Goal: Information Seeking & Learning: Find contact information

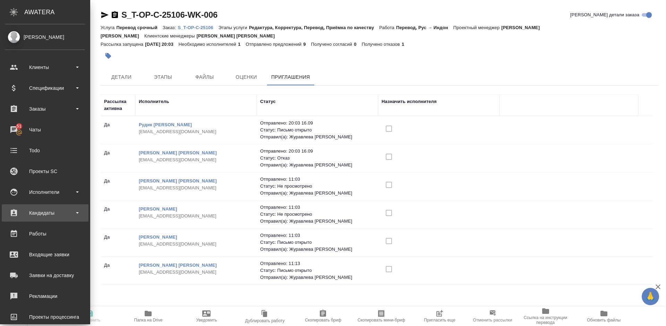
click at [45, 211] on div "Кандидаты" at bounding box center [45, 213] width 80 height 10
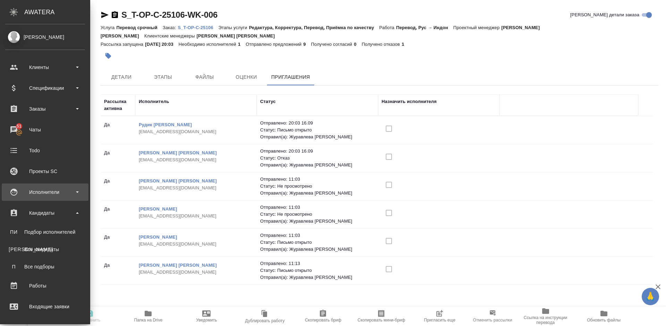
click at [53, 191] on div "Исполнители" at bounding box center [45, 192] width 80 height 10
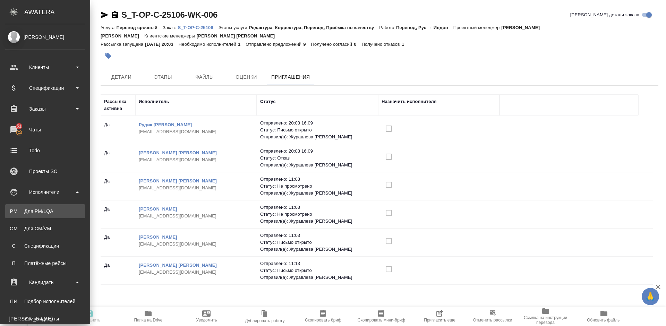
click at [55, 210] on div "Для PM/LQA" at bounding box center [45, 211] width 73 height 7
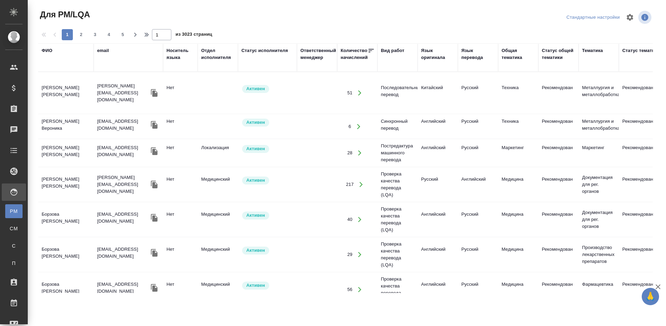
click at [50, 51] on div "ФИО" at bounding box center [47, 50] width 11 height 7
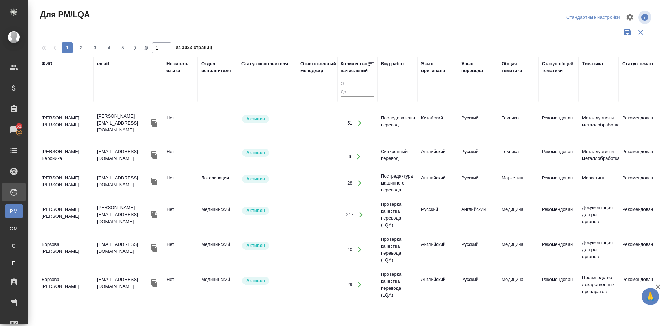
click at [64, 89] on input "text" at bounding box center [66, 89] width 49 height 9
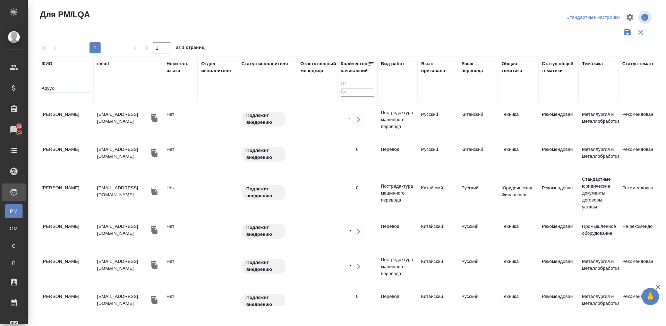
type input "Аруук"
click at [75, 128] on td "Апсатарова Арууке Эриковна" at bounding box center [66, 120] width 56 height 24
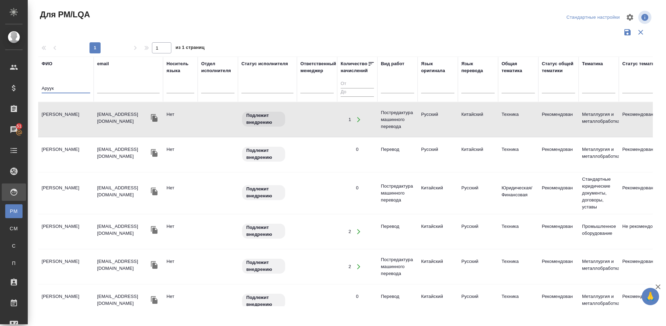
drag, startPoint x: 59, startPoint y: 89, endPoint x: 40, endPoint y: 88, distance: 19.4
click at [40, 88] on th "ФИО Аруук" at bounding box center [66, 79] width 56 height 45
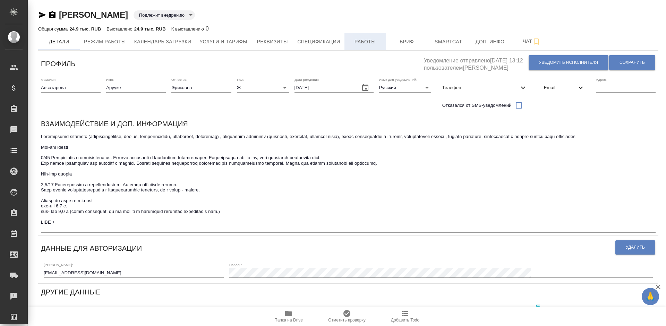
click at [374, 42] on span "Работы" at bounding box center [365, 41] width 33 height 9
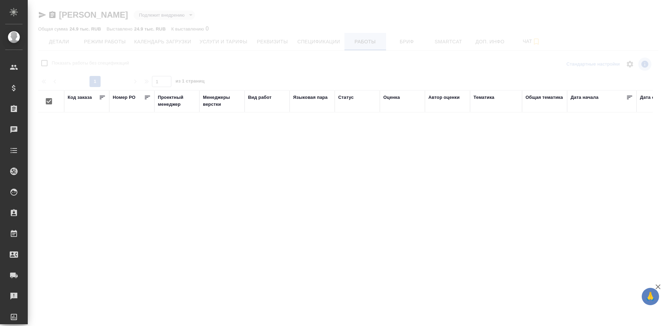
checkbox input "false"
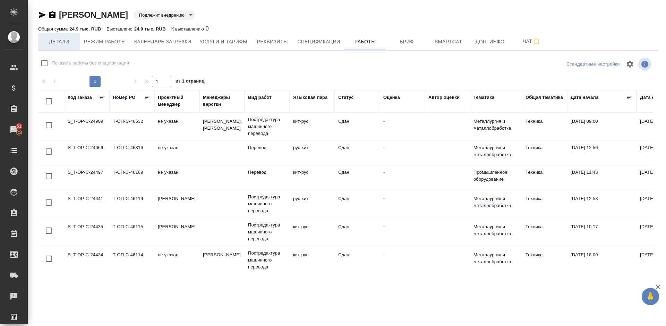
click at [73, 45] on span "Детали" at bounding box center [58, 41] width 33 height 9
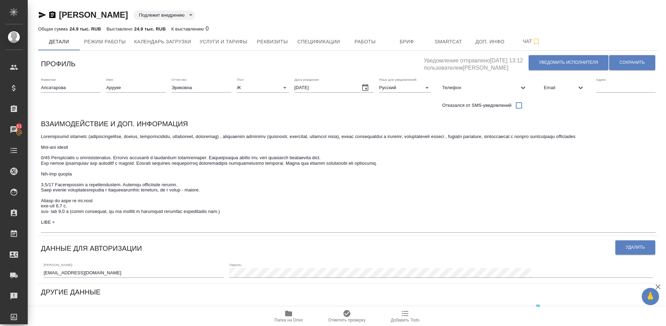
click at [558, 93] on div "Email" at bounding box center [565, 87] width 52 height 15
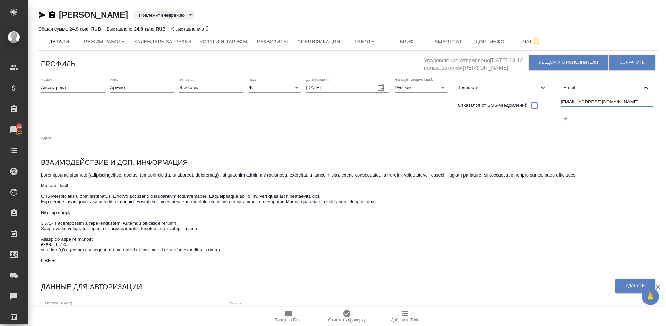
drag, startPoint x: 613, startPoint y: 103, endPoint x: 561, endPoint y: 103, distance: 51.7
click at [561, 103] on input "ariapsat16@gmail.com" at bounding box center [607, 102] width 92 height 9
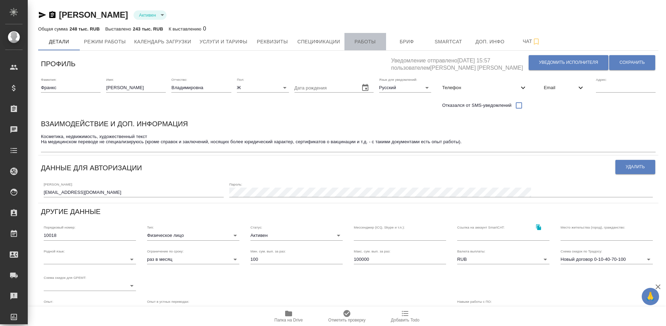
click at [366, 43] on span "Работы" at bounding box center [365, 41] width 33 height 9
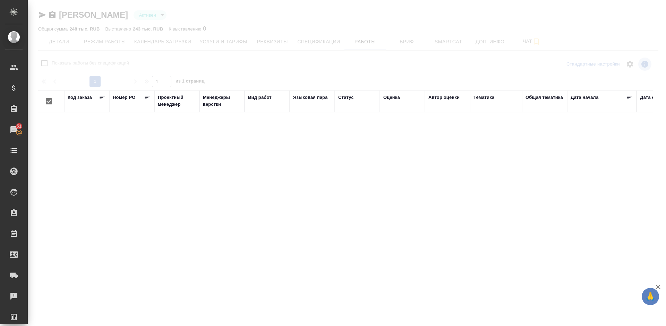
checkbox input "false"
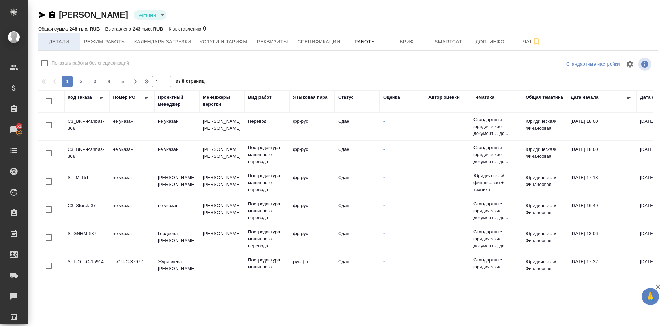
click at [53, 34] on button "Детали" at bounding box center [59, 41] width 42 height 17
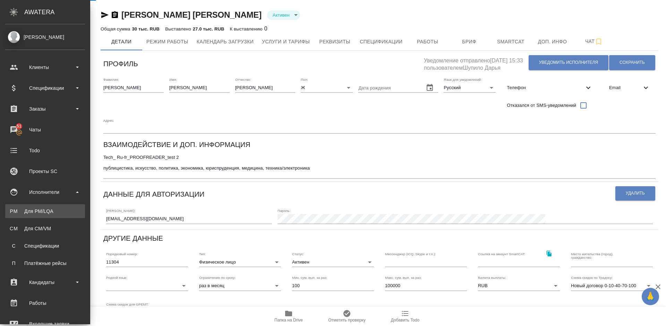
click at [58, 209] on div "Для PM/LQA" at bounding box center [45, 211] width 73 height 7
type input "SmartCATAdobe Photoshop"
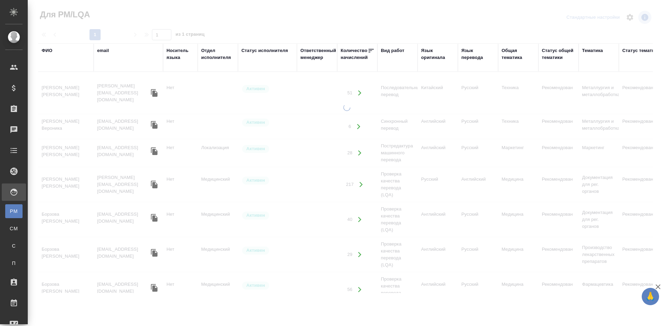
click at [51, 49] on div "ФИО" at bounding box center [47, 50] width 11 height 7
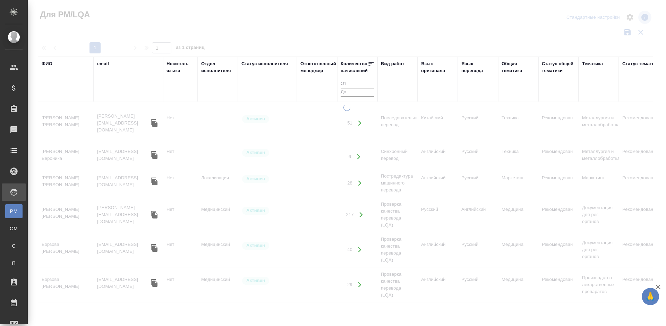
click at [73, 89] on input "text" at bounding box center [66, 89] width 49 height 9
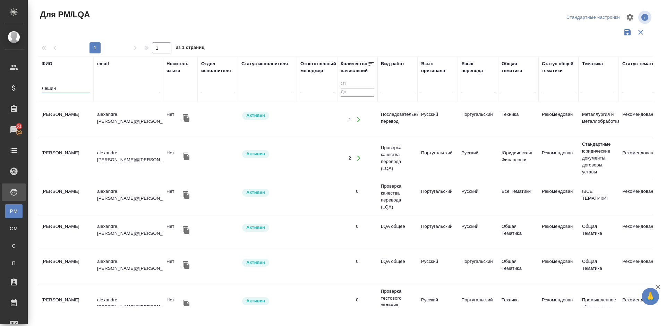
type input "Лешин"
click at [82, 129] on td "Лешин Александр Геннадьевич" at bounding box center [66, 120] width 56 height 24
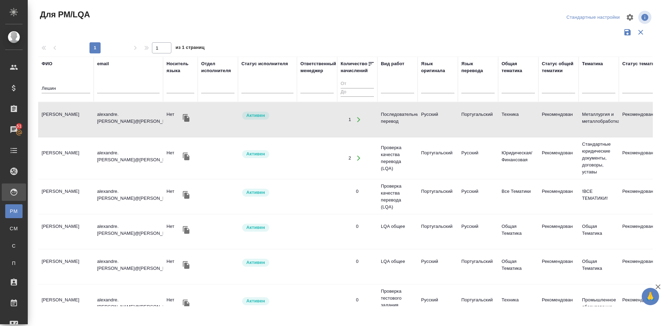
click at [82, 129] on td "Лешин Александр Геннадьевич" at bounding box center [66, 120] width 56 height 24
drag, startPoint x: 61, startPoint y: 90, endPoint x: 40, endPoint y: 88, distance: 21.2
click at [40, 88] on th "ФИО Лешин" at bounding box center [66, 79] width 56 height 45
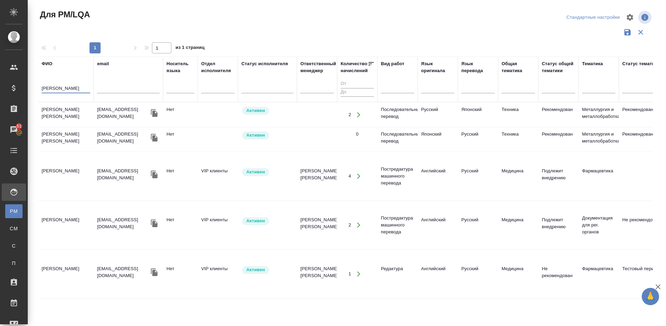
type input "тарасова"
click at [86, 124] on td "Тарасова Екатерина Сергеевна" at bounding box center [66, 115] width 56 height 24
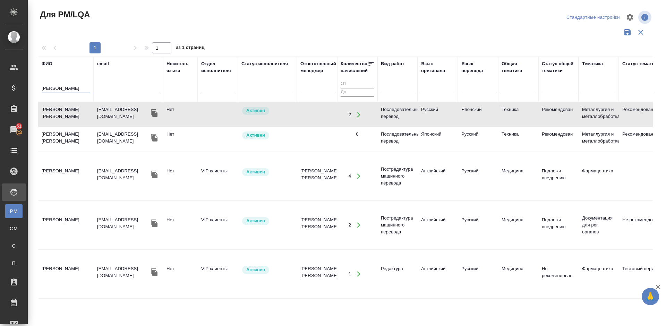
drag, startPoint x: 63, startPoint y: 91, endPoint x: 36, endPoint y: 89, distance: 27.5
click at [36, 89] on div "Для PM/LQA Стандартные настройки 1 1 из 1 страниц ФИО тарасова email Носитель я…" at bounding box center [348, 155] width 628 height 310
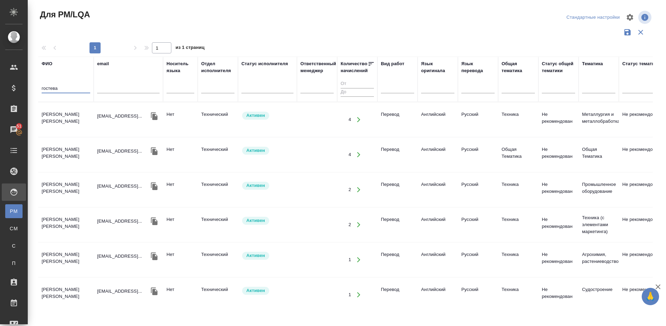
type input "гостева"
click at [82, 120] on td "Гостева Ирина Аркадьевна" at bounding box center [66, 120] width 56 height 24
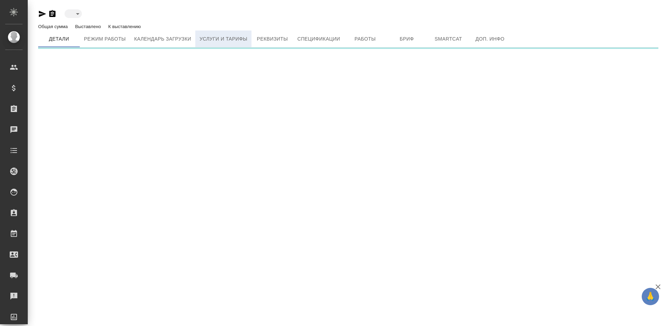
type input "active"
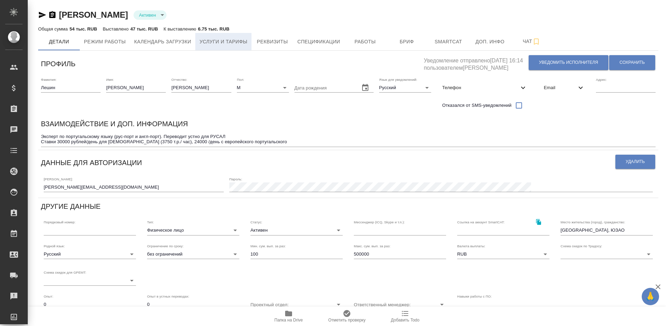
click at [214, 38] on span "Услуги и тарифы" at bounding box center [224, 41] width 48 height 9
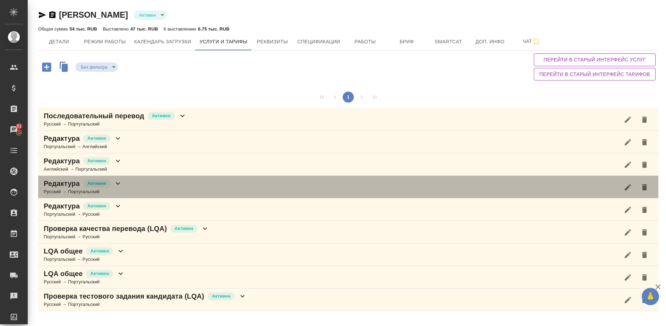
click at [141, 192] on div "Редактура Активен Русский → Португальский" at bounding box center [348, 187] width 620 height 23
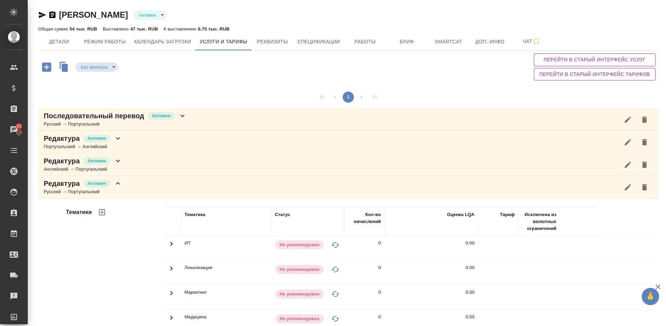
click at [83, 256] on div "Тематики" at bounding box center [114, 319] width 99 height 232
click at [121, 193] on div "Русский → Португальский" at bounding box center [83, 191] width 78 height 7
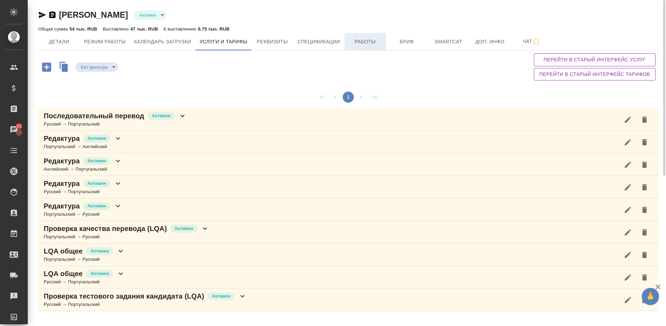
click at [372, 41] on span "Работы" at bounding box center [365, 41] width 33 height 9
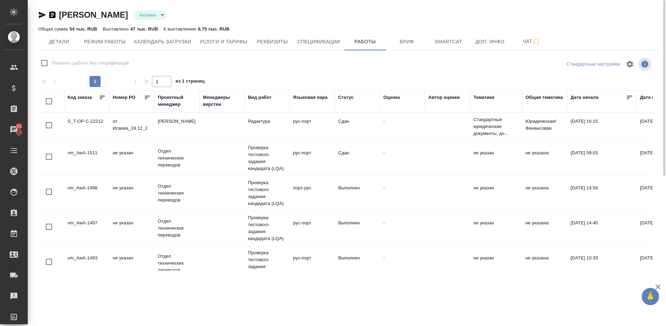
checkbox input "false"
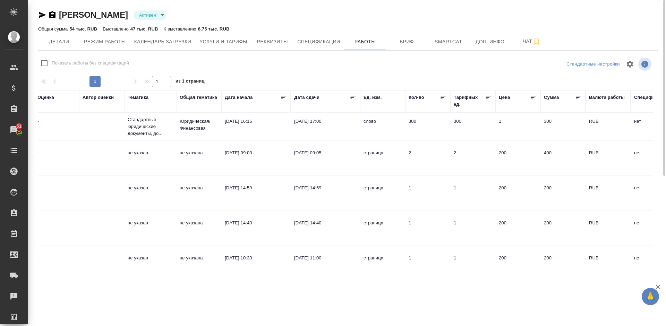
scroll to position [0, 353]
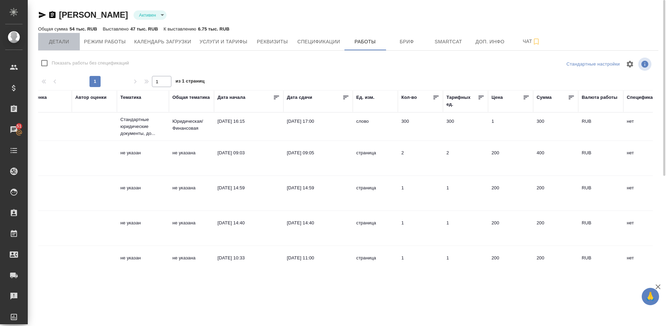
click at [64, 44] on span "Детали" at bounding box center [58, 41] width 33 height 9
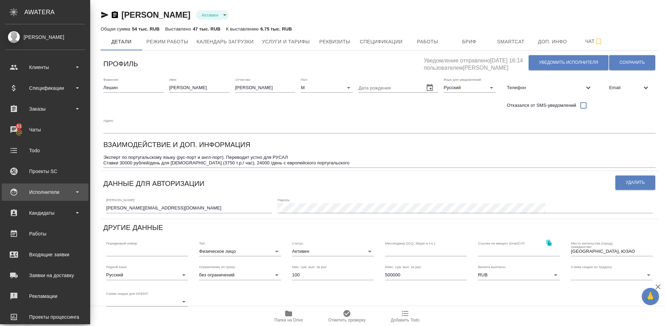
click at [52, 193] on div "Исполнители" at bounding box center [45, 192] width 80 height 10
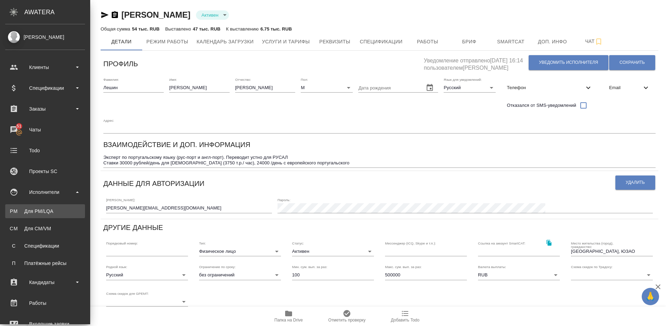
click at [61, 208] on link "PM Для PM/LQA" at bounding box center [45, 211] width 80 height 14
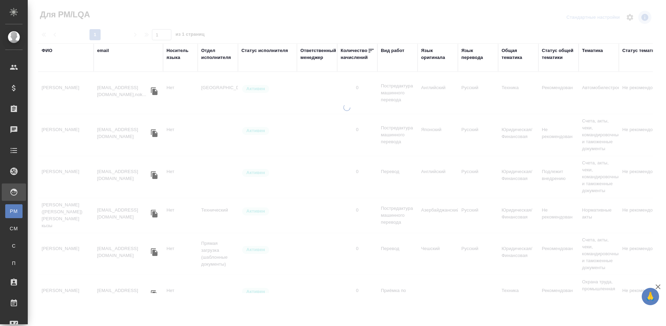
click at [50, 51] on div "ФИО" at bounding box center [47, 50] width 11 height 7
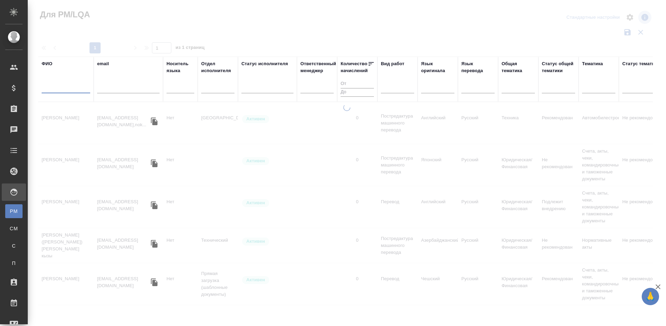
click at [67, 89] on input "text" at bounding box center [66, 89] width 49 height 9
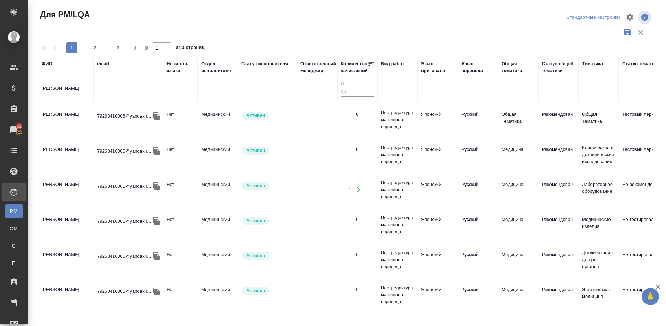
type input "Качурина"
click at [76, 124] on td "Качурина Светлана Юрьевна" at bounding box center [66, 120] width 56 height 24
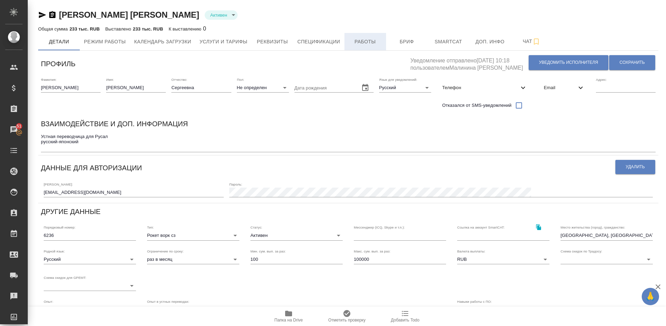
click at [368, 41] on span "Работы" at bounding box center [365, 41] width 33 height 9
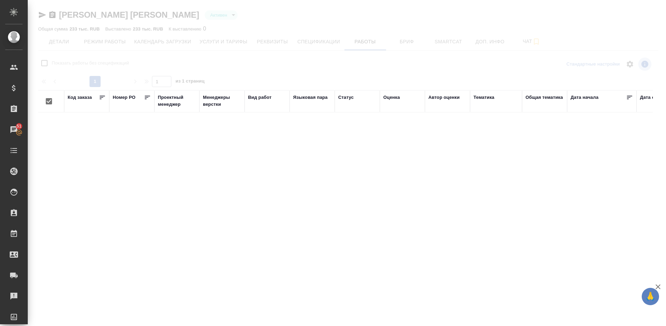
checkbox input "false"
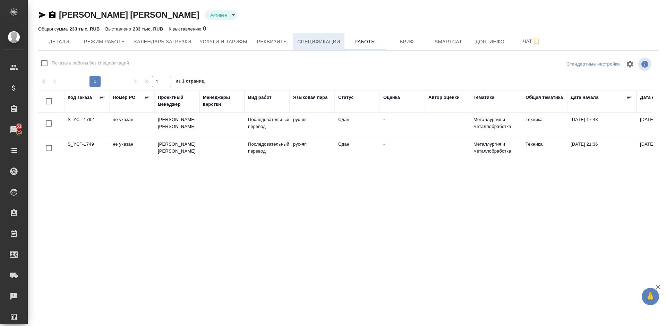
click at [315, 46] on span "Спецификации" at bounding box center [318, 41] width 43 height 9
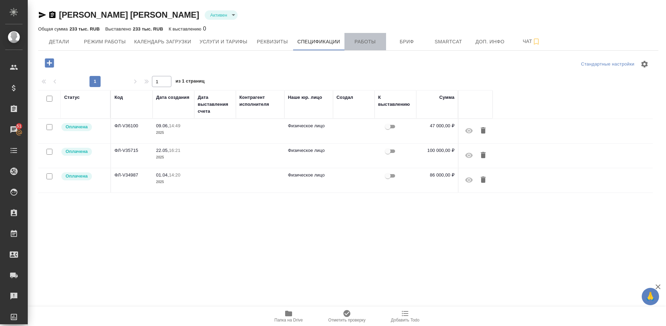
click at [375, 36] on button "Работы" at bounding box center [366, 41] width 42 height 17
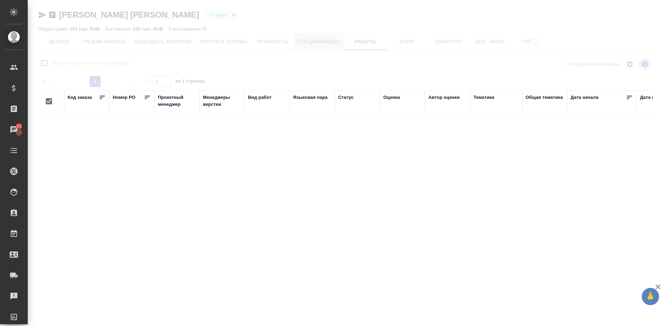
checkbox input "false"
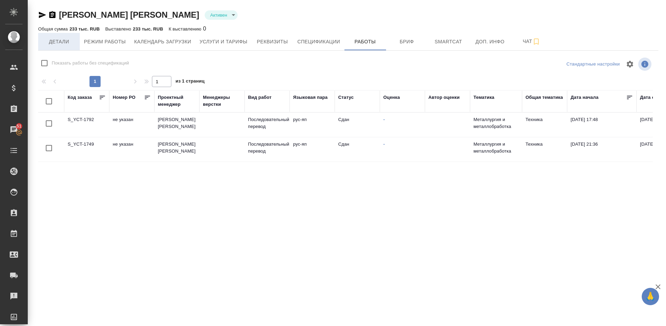
click at [69, 40] on span "Детали" at bounding box center [58, 41] width 33 height 9
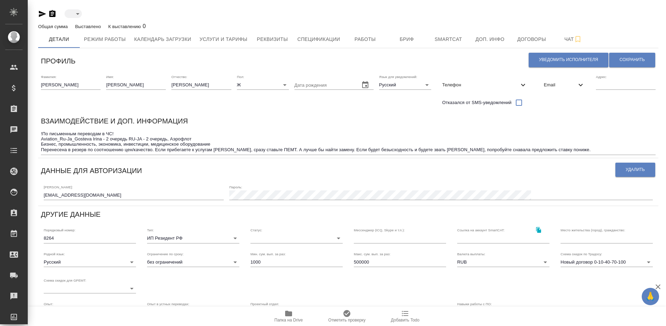
type input "SmartCATDeja Vu"
type input "active"
type input "SmartCATDeja Vu"
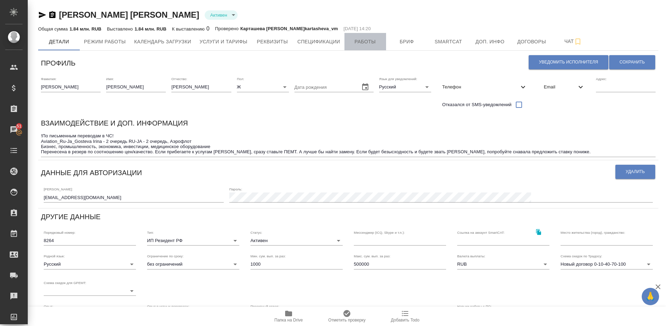
click at [367, 40] on span "Работы" at bounding box center [365, 41] width 33 height 9
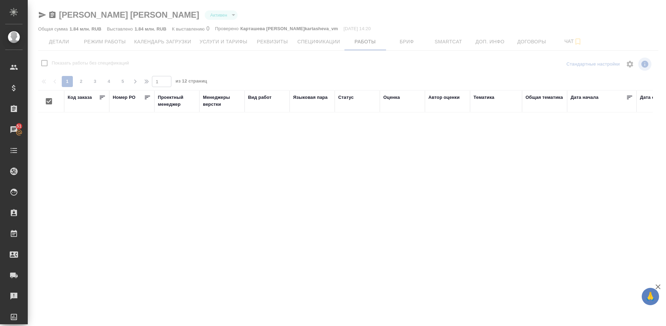
checkbox input "false"
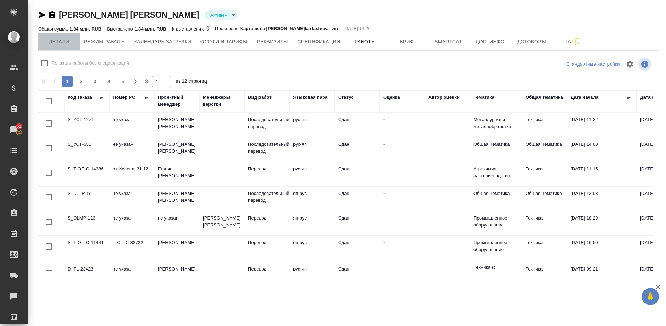
click at [68, 40] on span "Детали" at bounding box center [58, 41] width 33 height 9
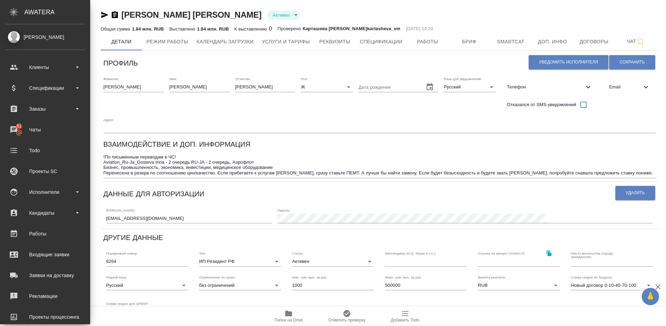
type input "SmartCATDeja Vu"
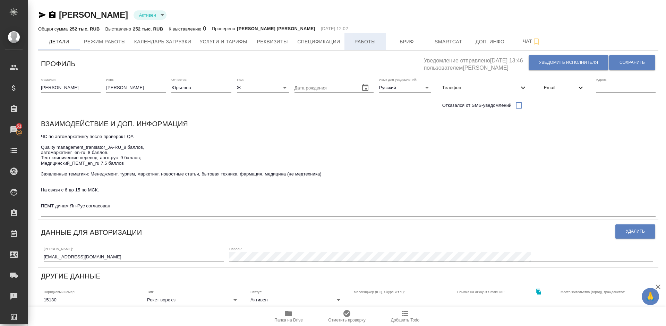
click at [365, 40] on span "Работы" at bounding box center [365, 41] width 33 height 9
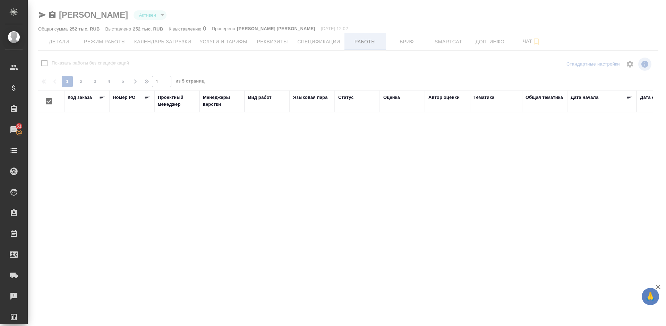
checkbox input "false"
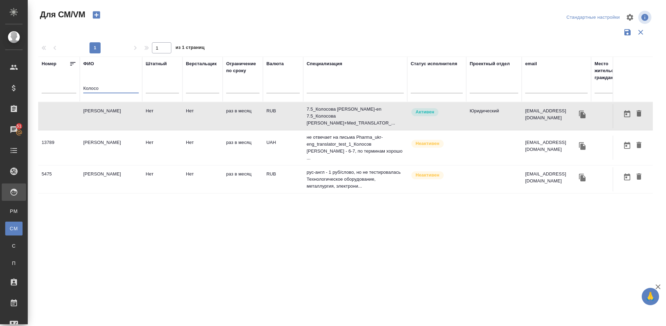
click at [102, 90] on input "Колосо" at bounding box center [111, 89] width 56 height 9
type input "К"
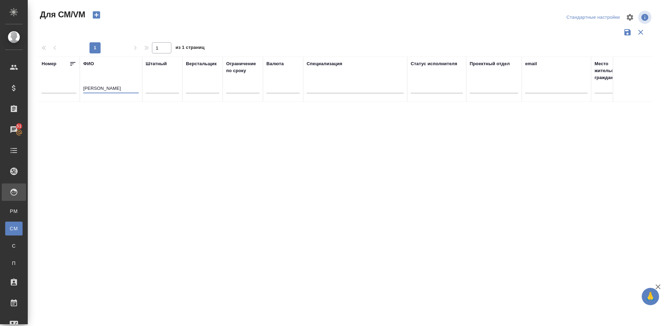
click at [102, 90] on input "Беккер" at bounding box center [111, 89] width 56 height 9
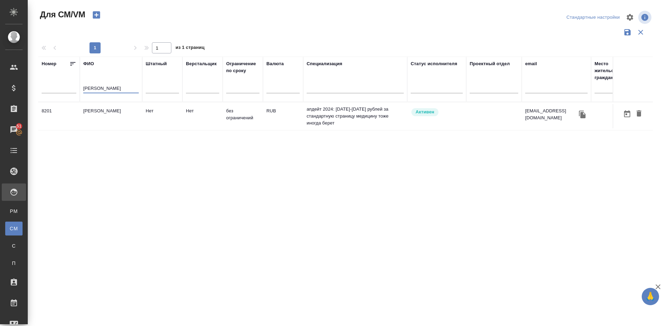
type input "Бородич"
click at [124, 122] on td "Бородич Евгений Сергеевич" at bounding box center [111, 116] width 62 height 24
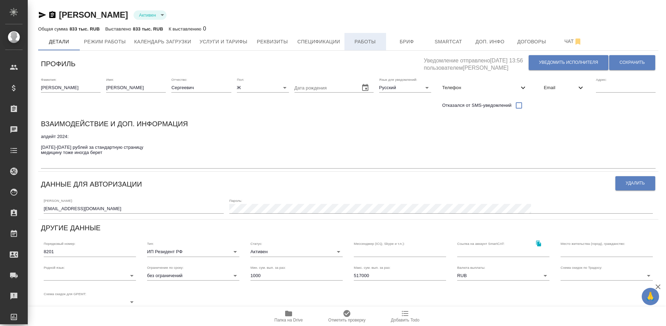
click at [366, 42] on span "Работы" at bounding box center [365, 41] width 33 height 9
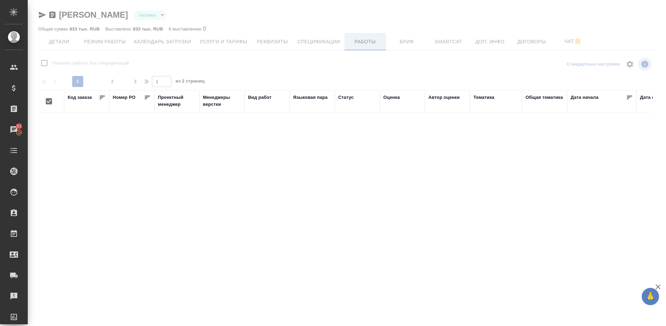
checkbox input "false"
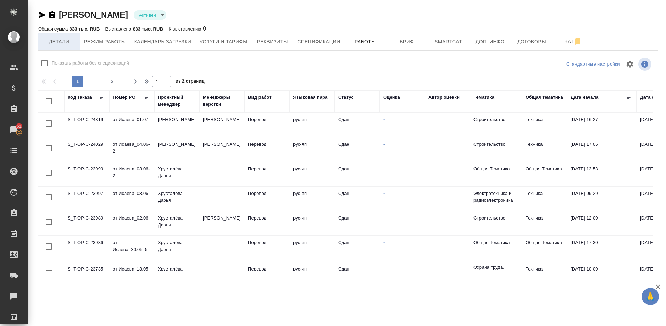
click at [62, 41] on span "Детали" at bounding box center [58, 41] width 33 height 9
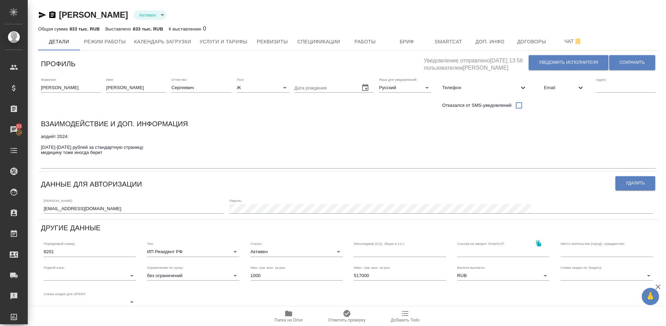
click at [492, 86] on span "Телефон" at bounding box center [480, 87] width 77 height 7
select select "RU"
